Goal: Transaction & Acquisition: Purchase product/service

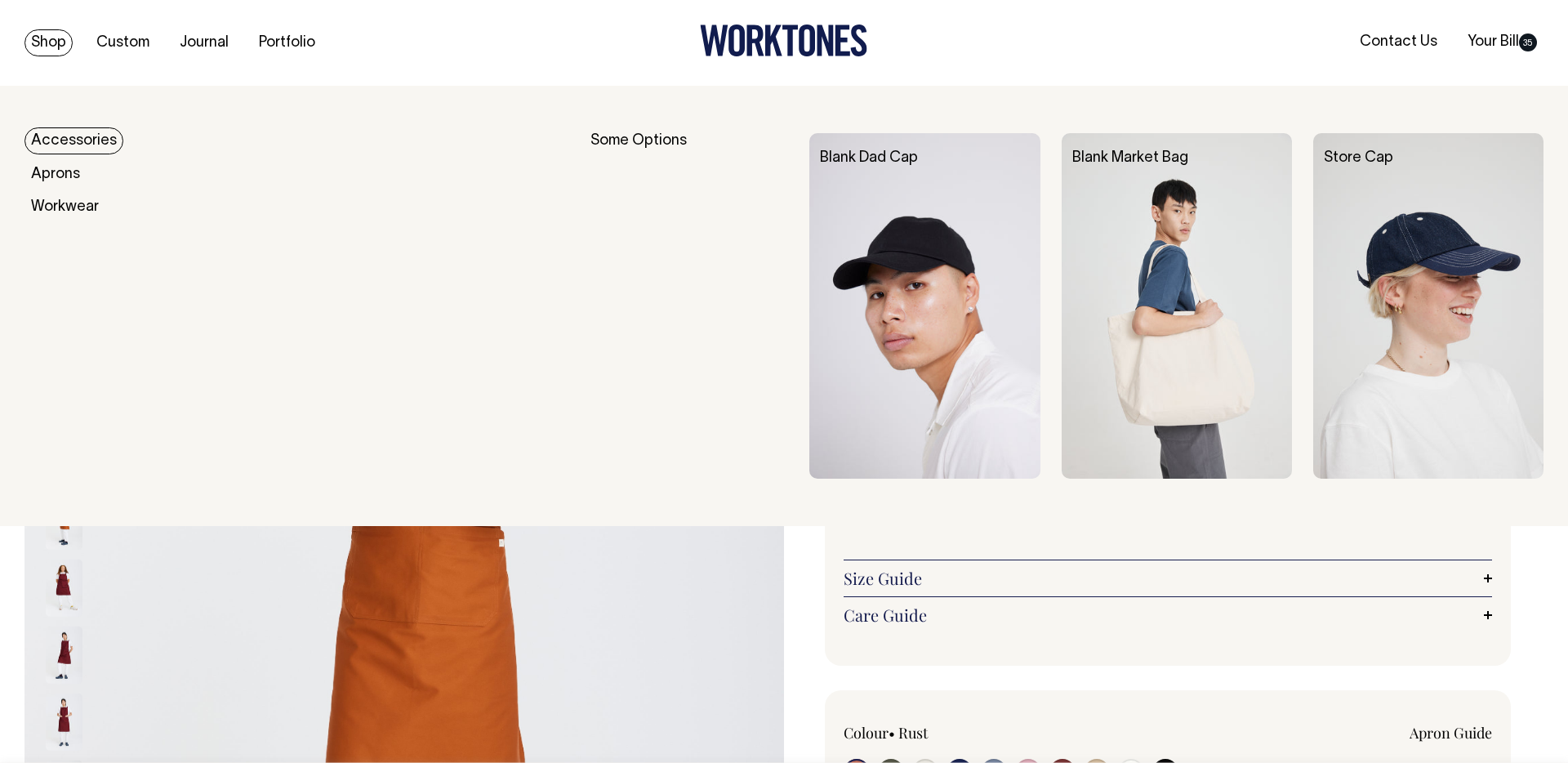
click at [924, 181] on div "Blank Dad Cap" at bounding box center [935, 158] width 252 height 50
click at [918, 181] on div "Blank Dad Cap" at bounding box center [935, 158] width 252 height 50
click at [924, 342] on img at bounding box center [924, 306] width 230 height 345
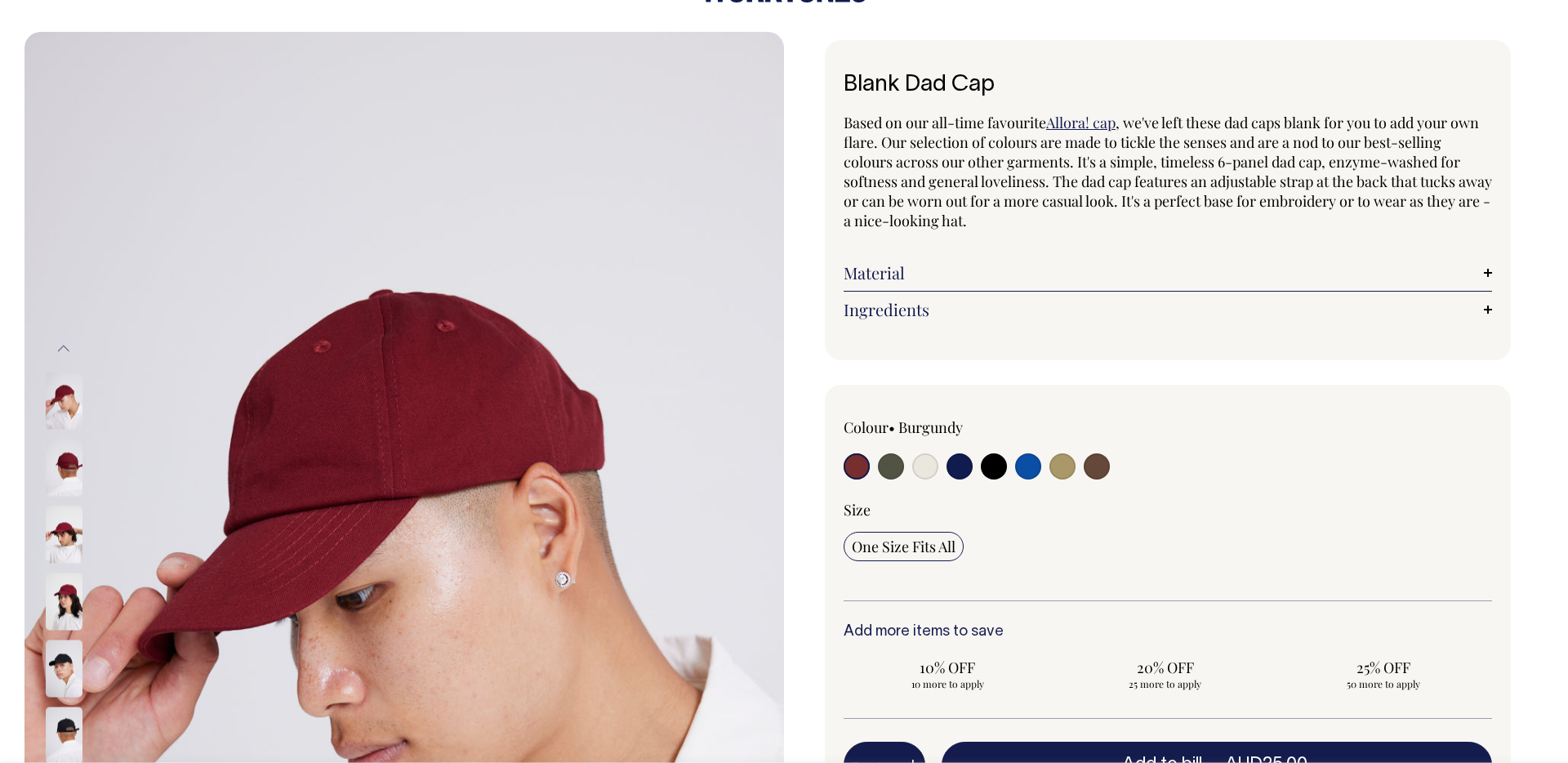
click at [927, 474] on input "radio" at bounding box center [925, 466] width 26 height 26
radio input "true"
select select "Natural"
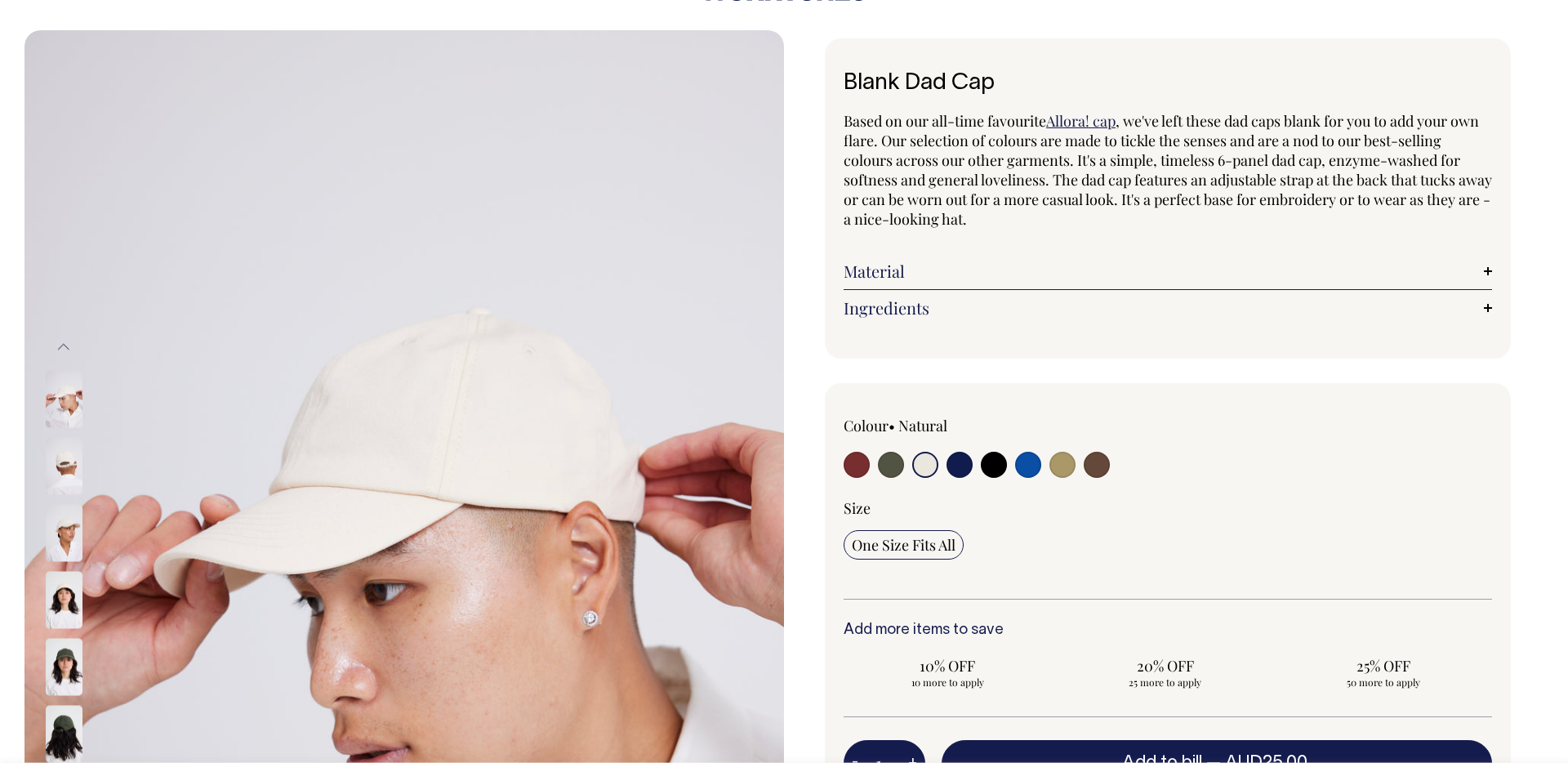
click at [926, 467] on input "radio" at bounding box center [925, 464] width 26 height 26
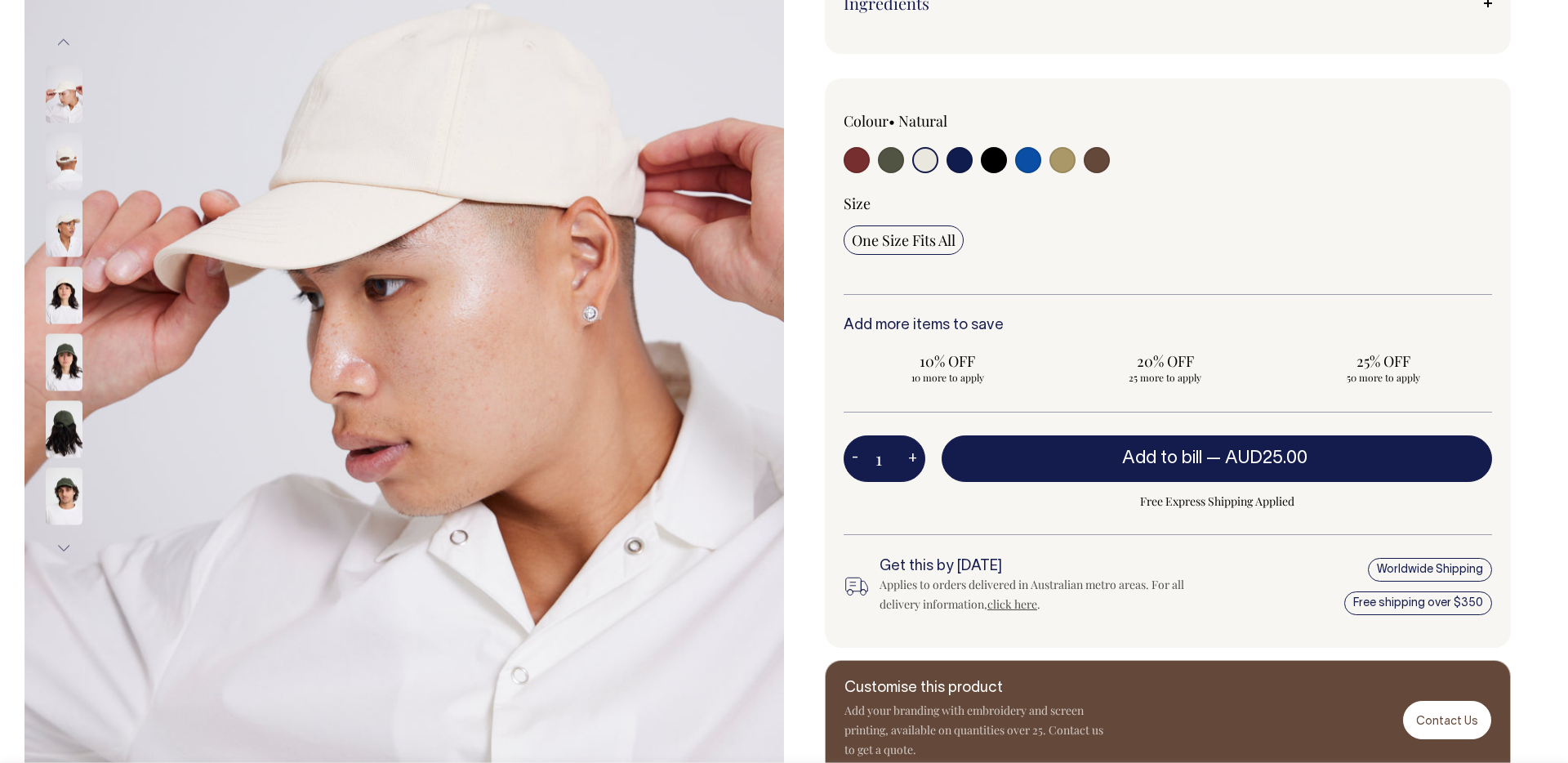
drag, startPoint x: 888, startPoint y: 489, endPoint x: 891, endPoint y: 477, distance: 12.4
click at [889, 486] on div "1 - + Add to bill — AUD25.00 Free Express Shipping Applied" at bounding box center [1167, 484] width 648 height 99
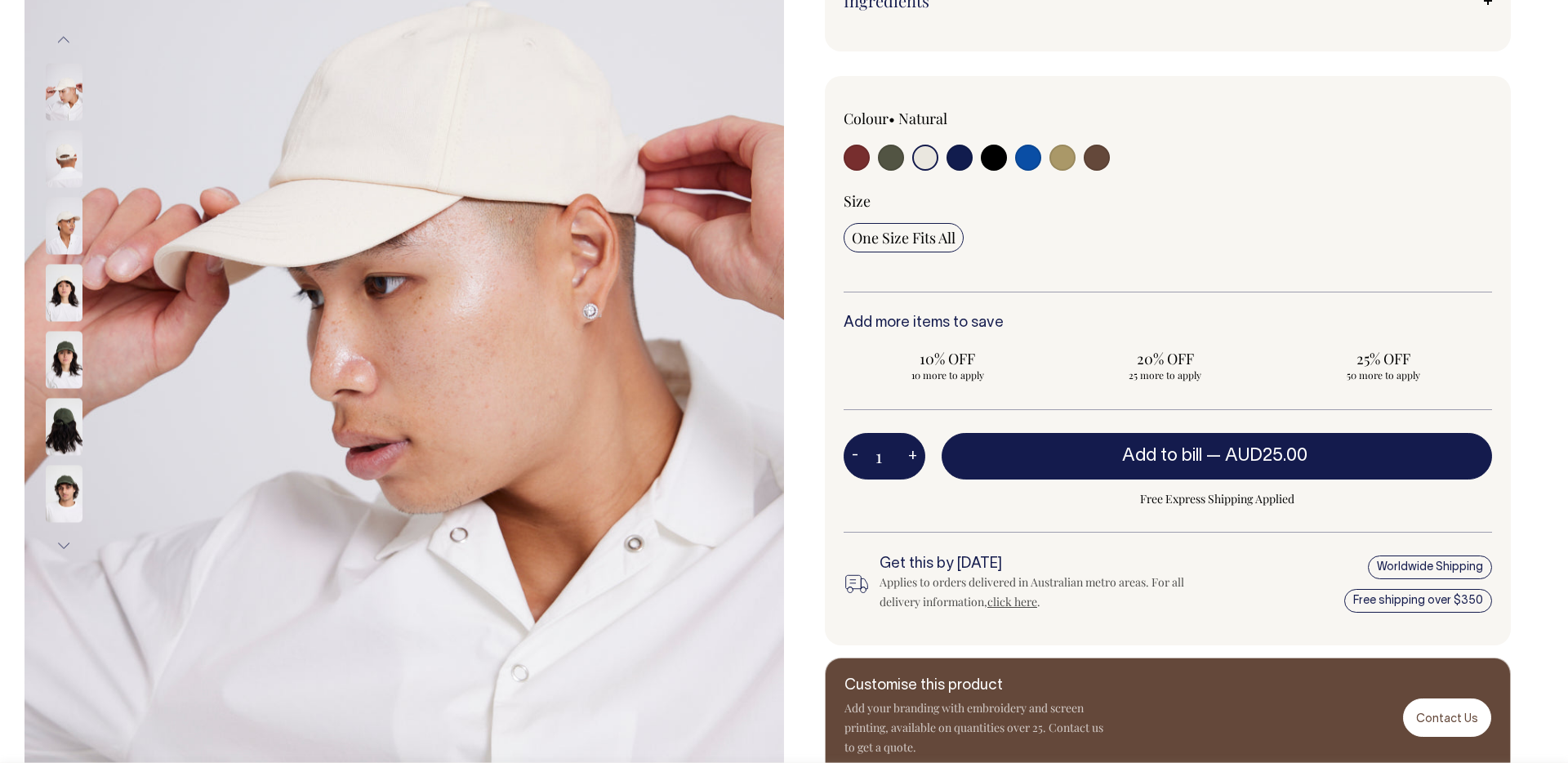
click at [892, 468] on input "1" at bounding box center [884, 456] width 82 height 46
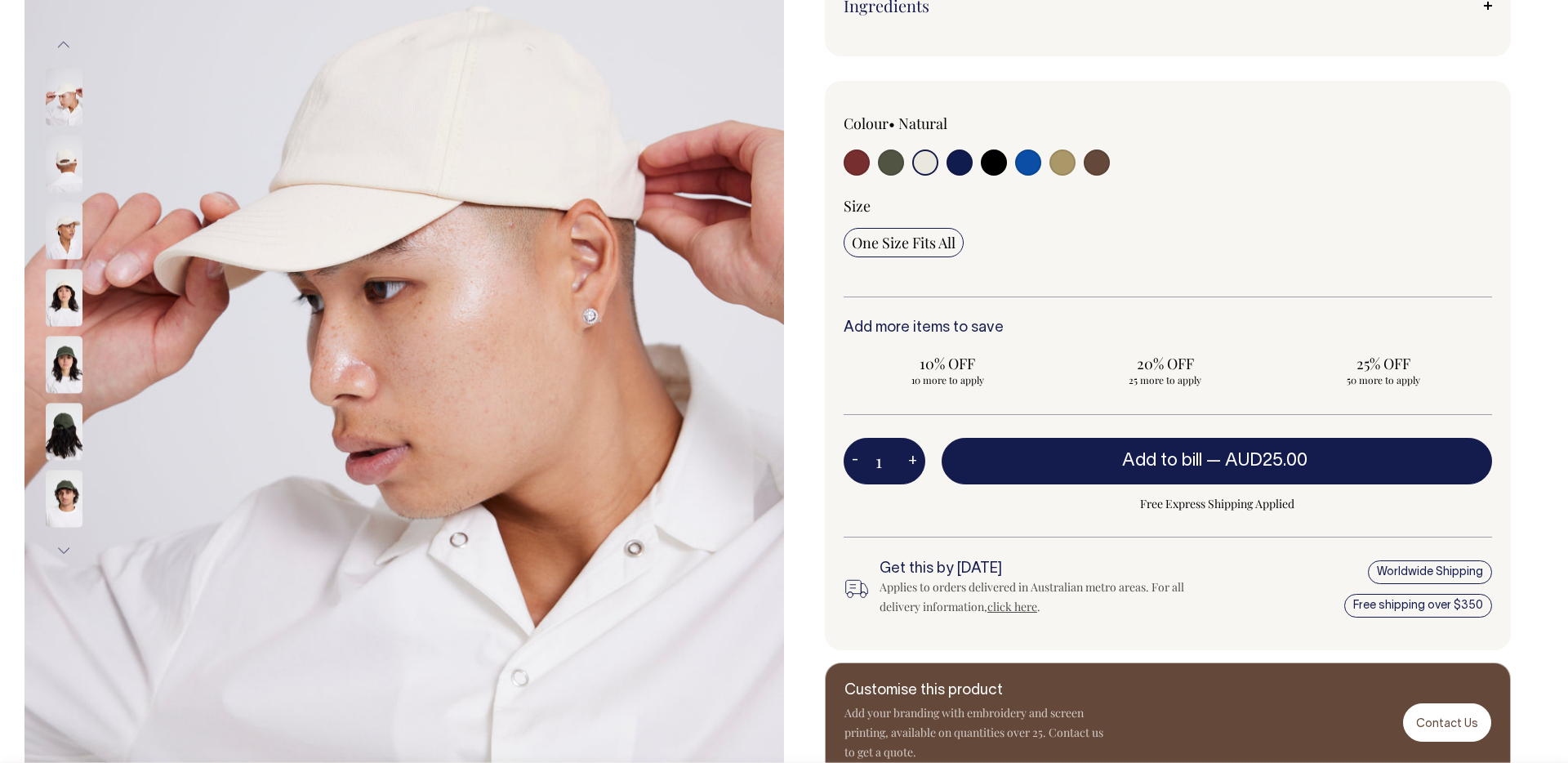
drag, startPoint x: 893, startPoint y: 464, endPoint x: 862, endPoint y: 462, distance: 31.1
click at [862, 462] on div "1 - +" at bounding box center [884, 460] width 82 height 46
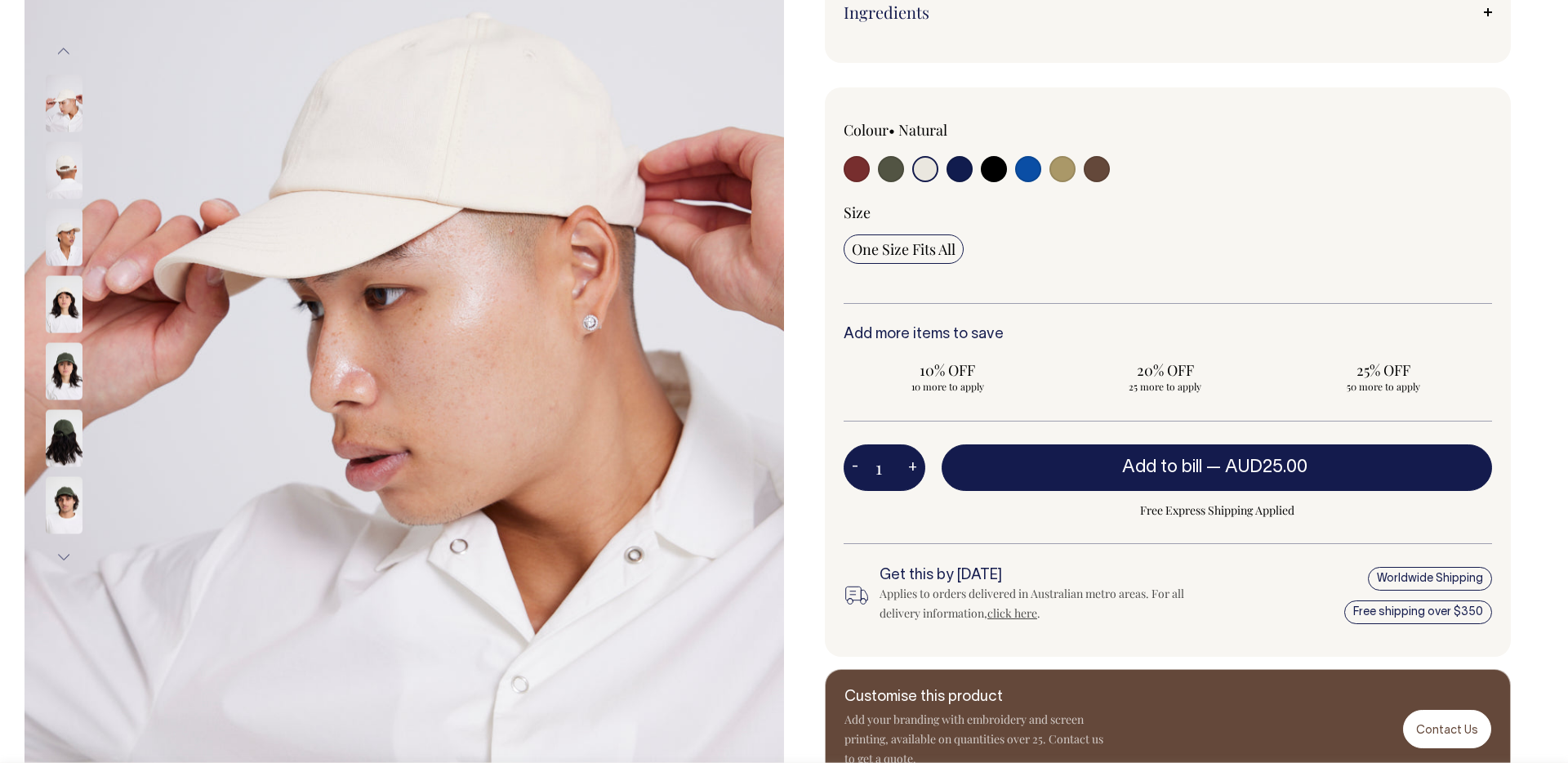
click at [884, 460] on input "1" at bounding box center [884, 466] width 82 height 46
drag, startPoint x: 887, startPoint y: 461, endPoint x: 897, endPoint y: 459, distance: 10.2
click at [896, 462] on input "1" at bounding box center [884, 466] width 82 height 46
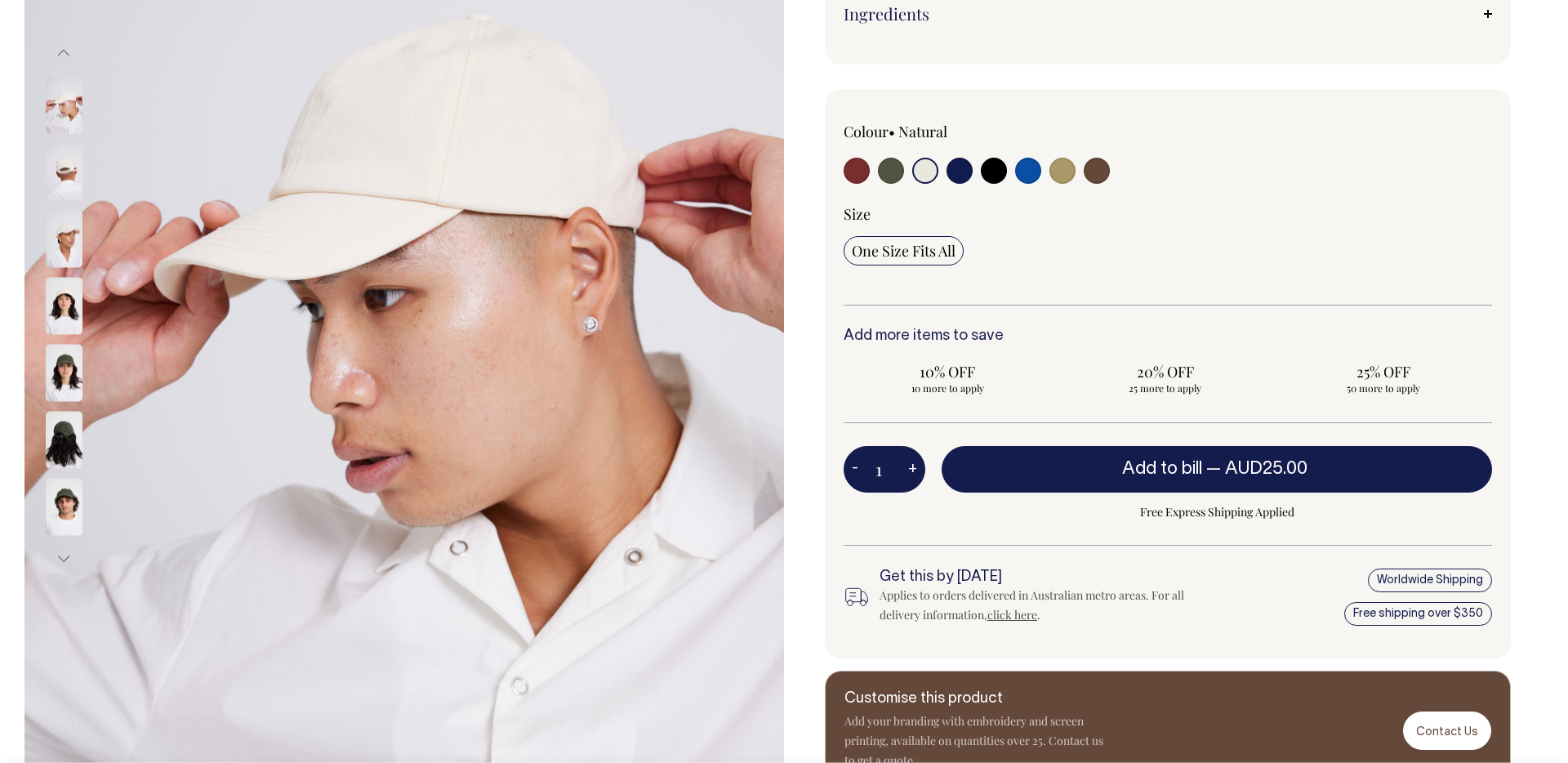
scroll to position [349, 0]
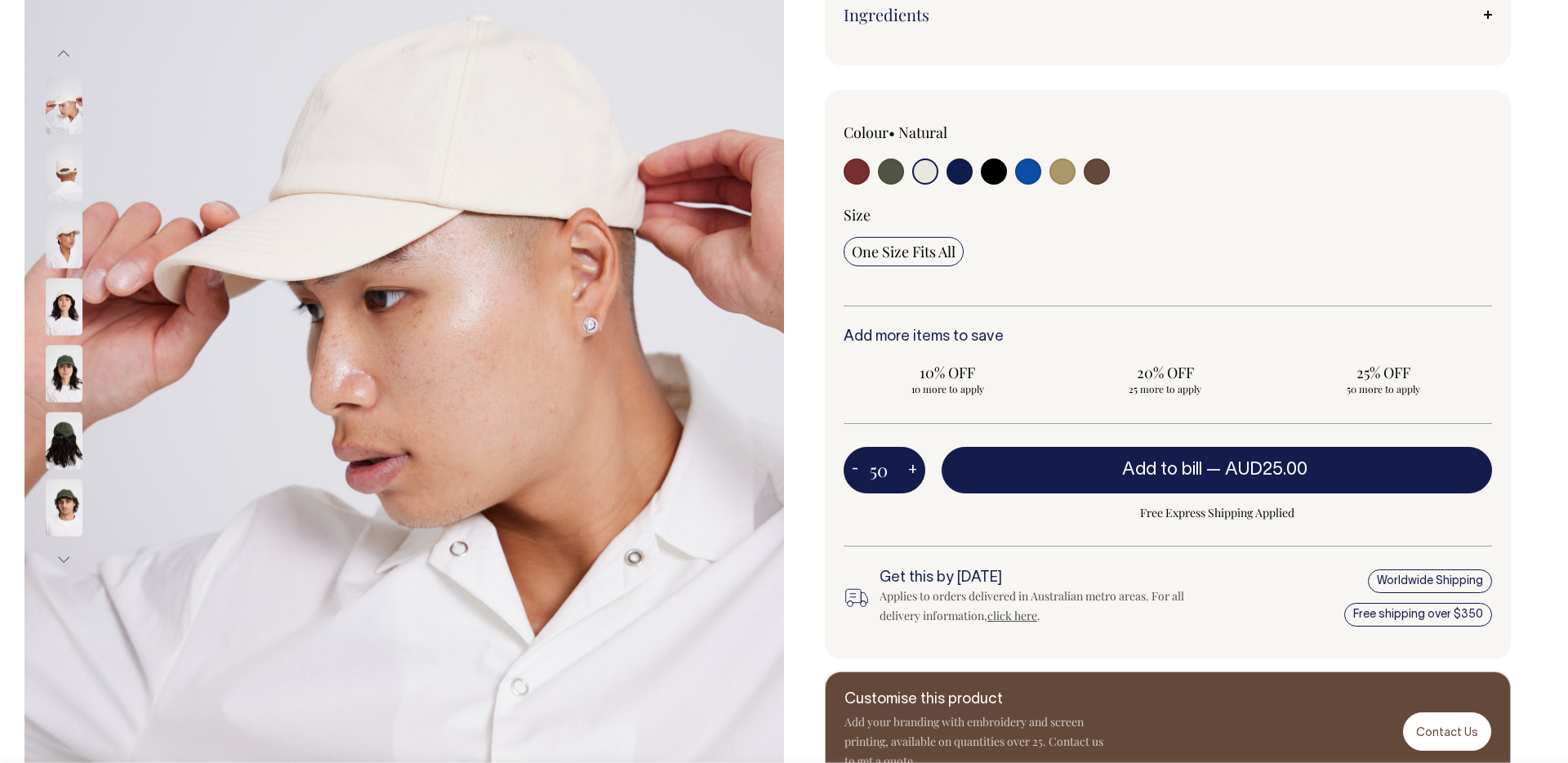
type input "50"
radio input "true"
type input "50"
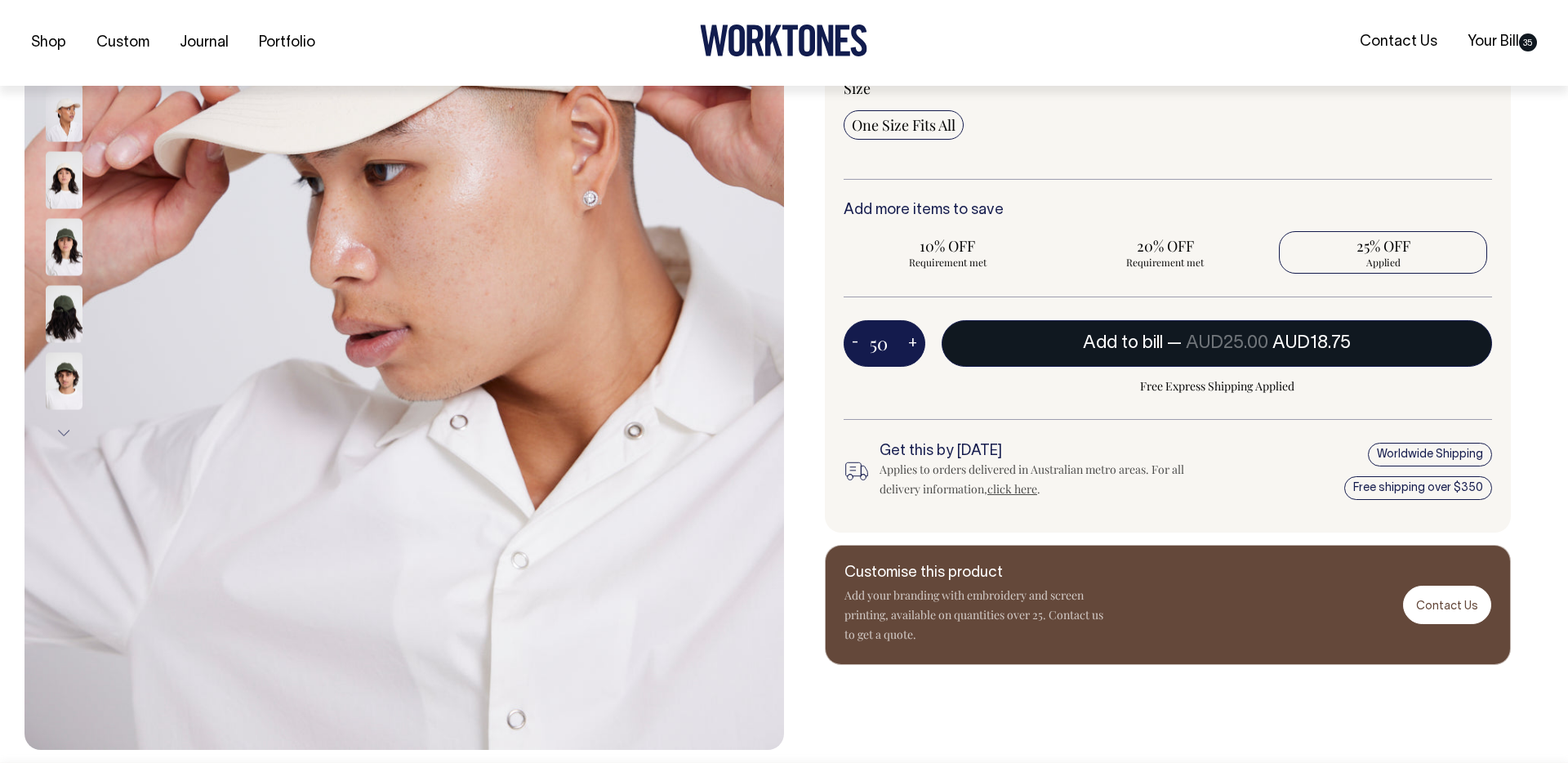
scroll to position [476, 0]
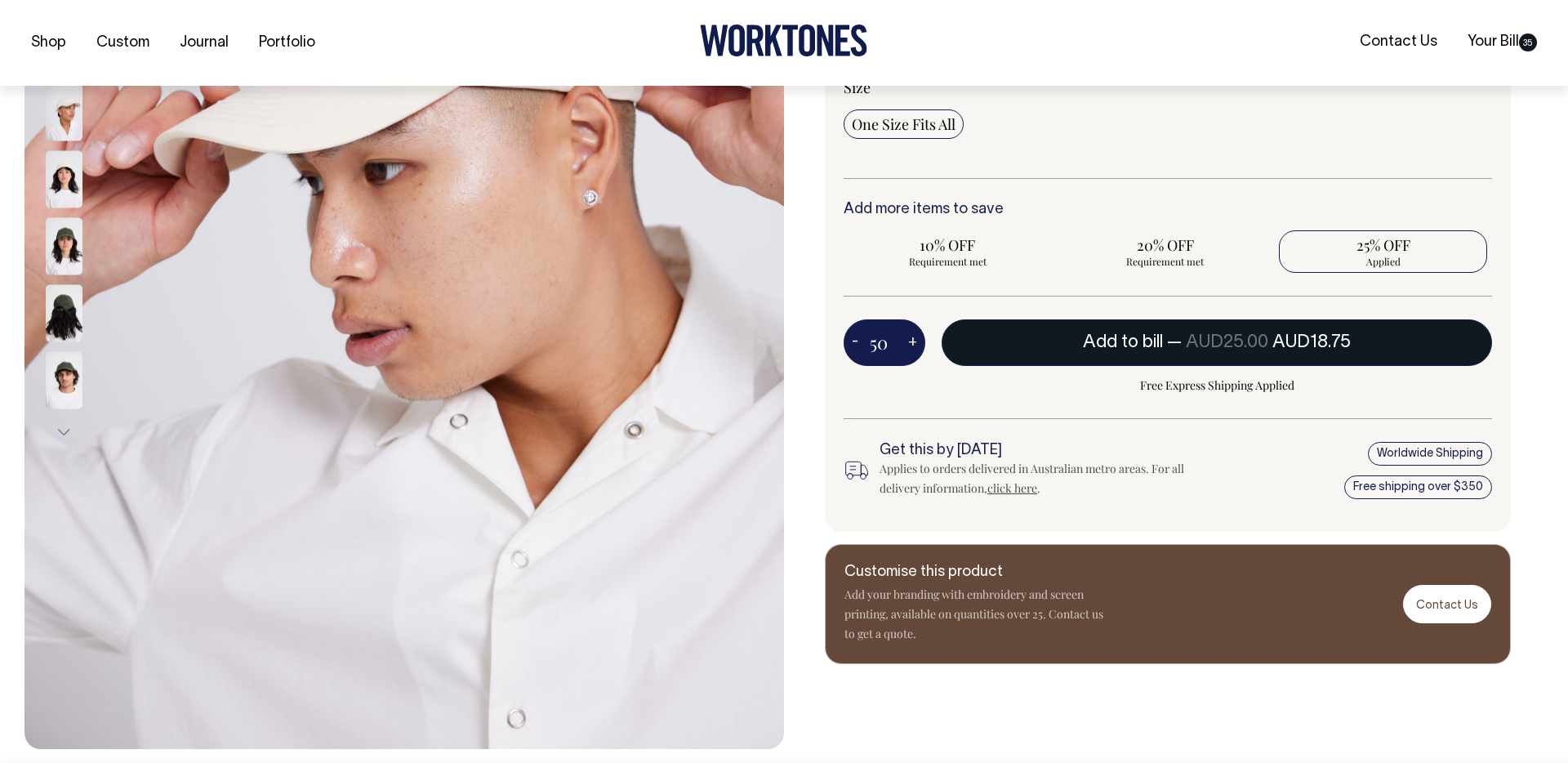
click at [1100, 352] on button "Add to bill — AUD25.00 AUD18.75" at bounding box center [1216, 342] width 550 height 46
type input "1"
radio input "false"
type input "1"
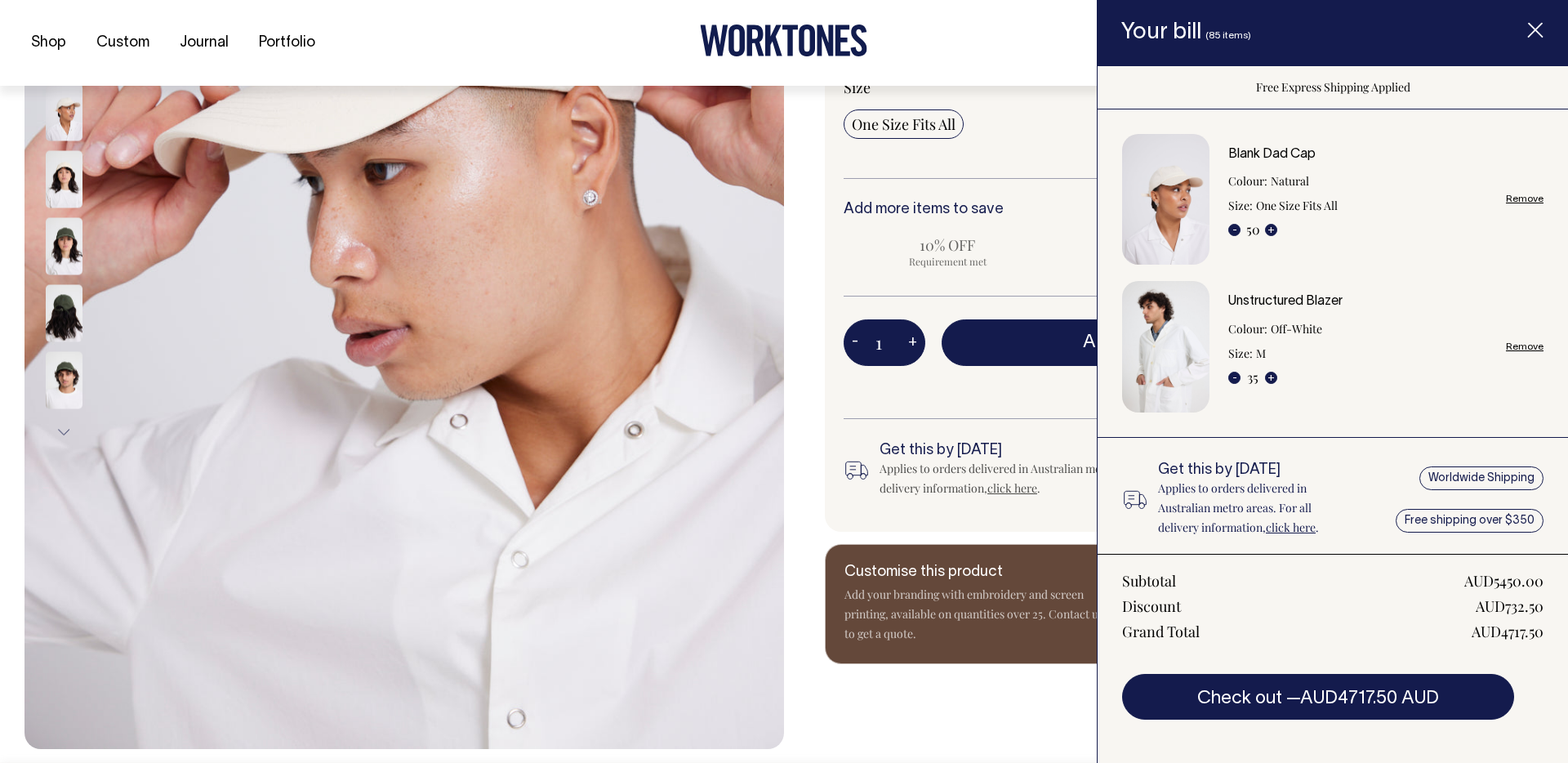
click at [1530, 349] on link "Remove" at bounding box center [1525, 347] width 38 height 11
radio input "true"
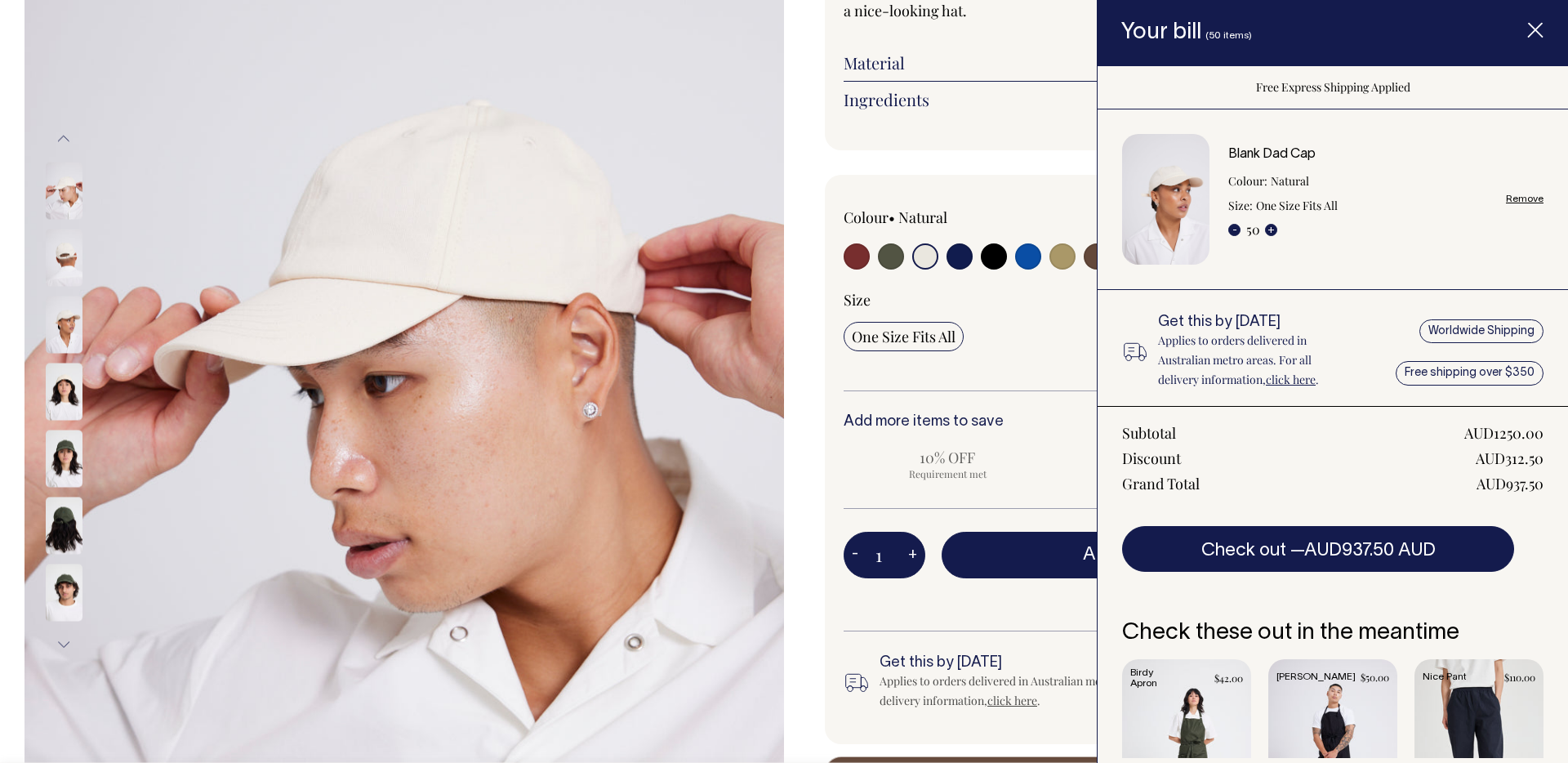
scroll to position [263, 0]
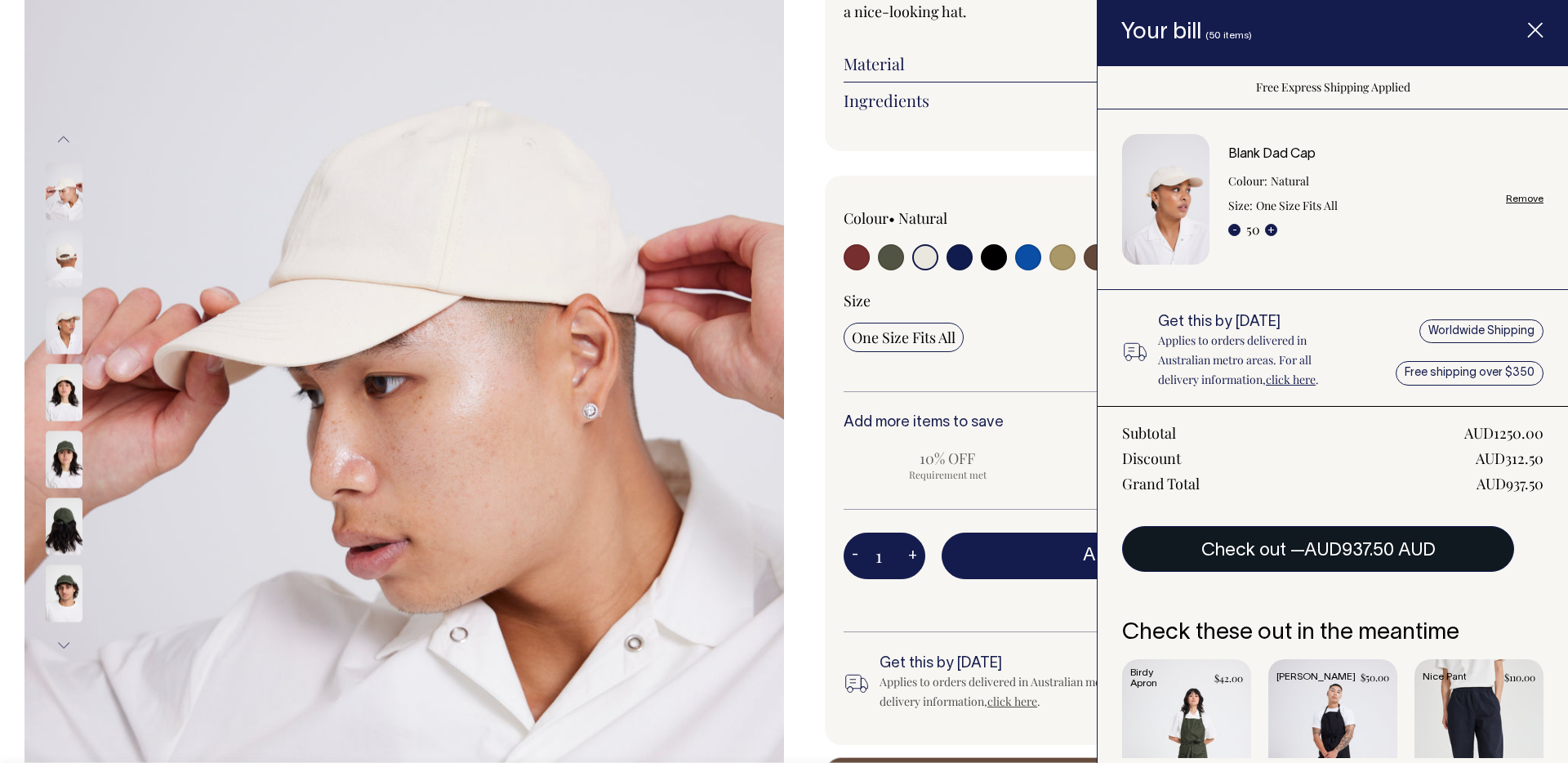
click at [1313, 546] on span "AUD937.50 AUD" at bounding box center [1370, 550] width 131 height 16
